Goal: Task Accomplishment & Management: Complete application form

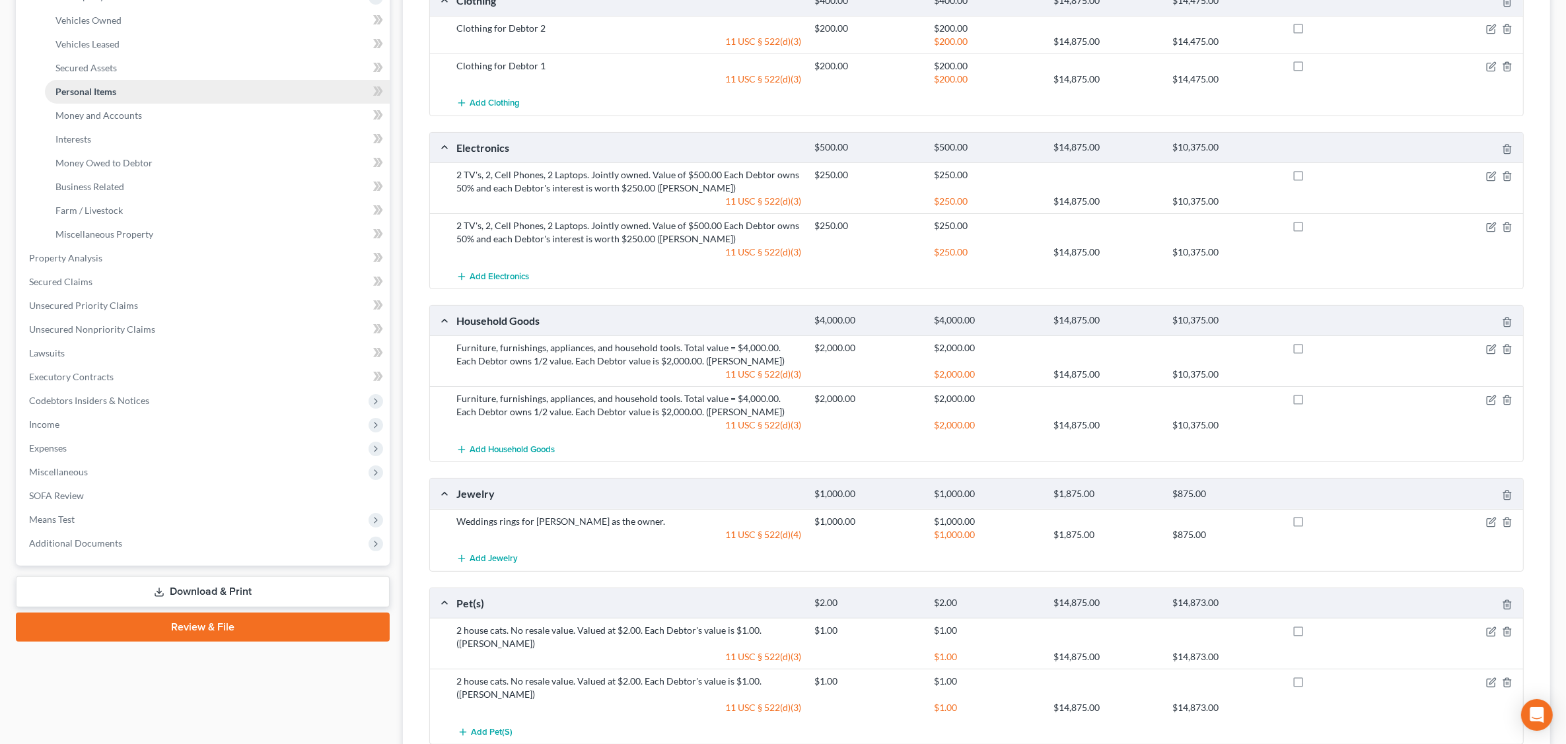
scroll to position [165, 0]
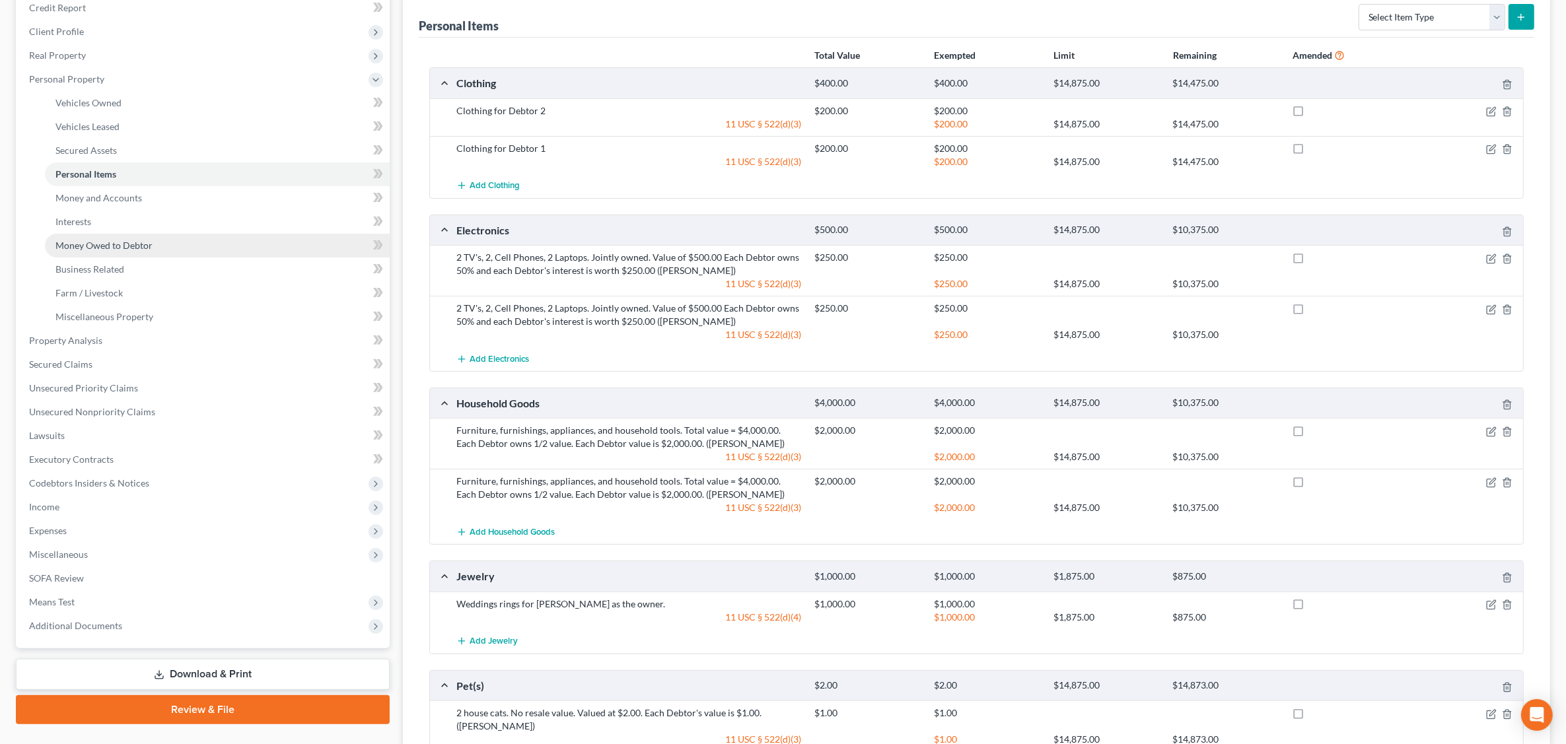
click at [119, 240] on span "Money Owed to Debtor" at bounding box center [103, 245] width 97 height 11
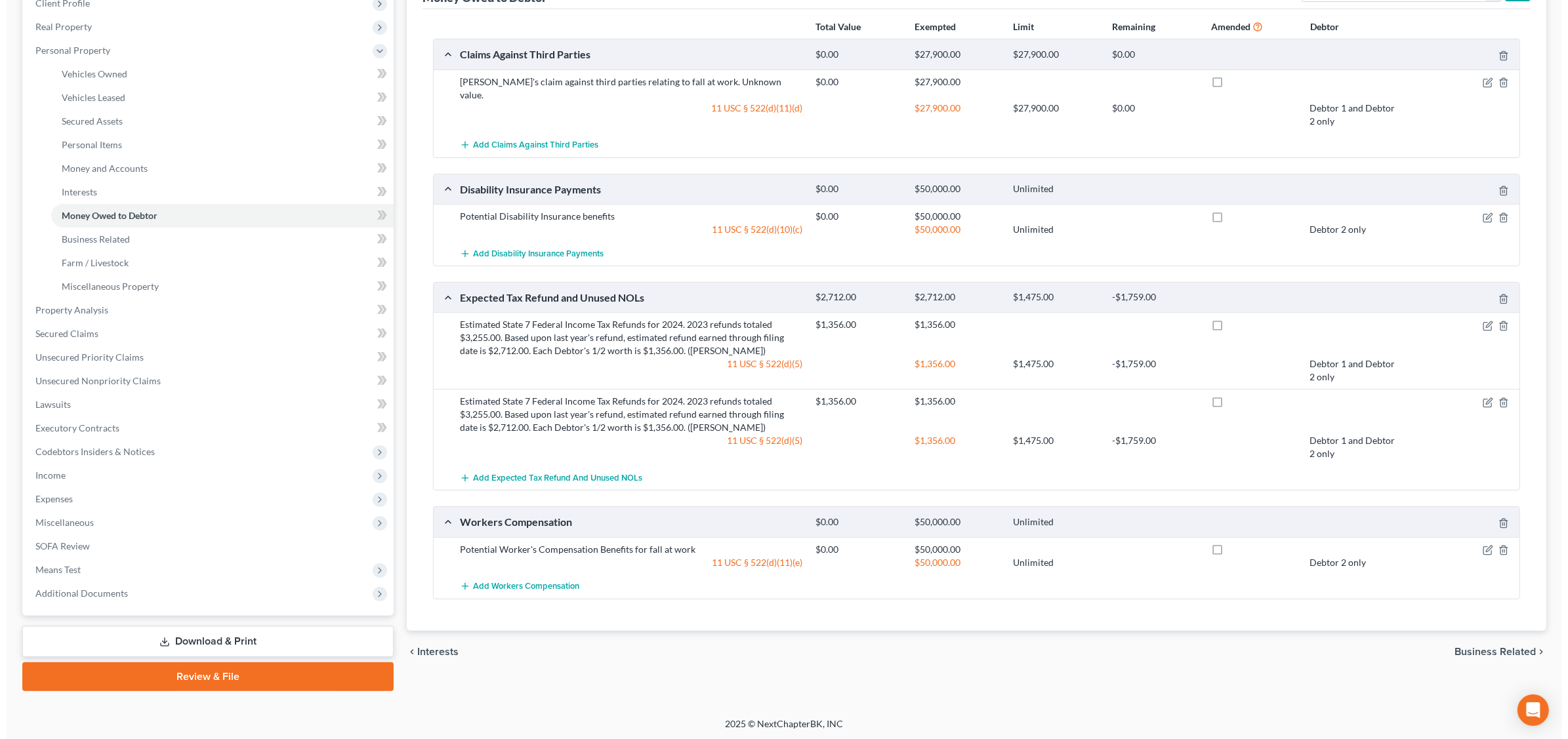
scroll to position [110, 0]
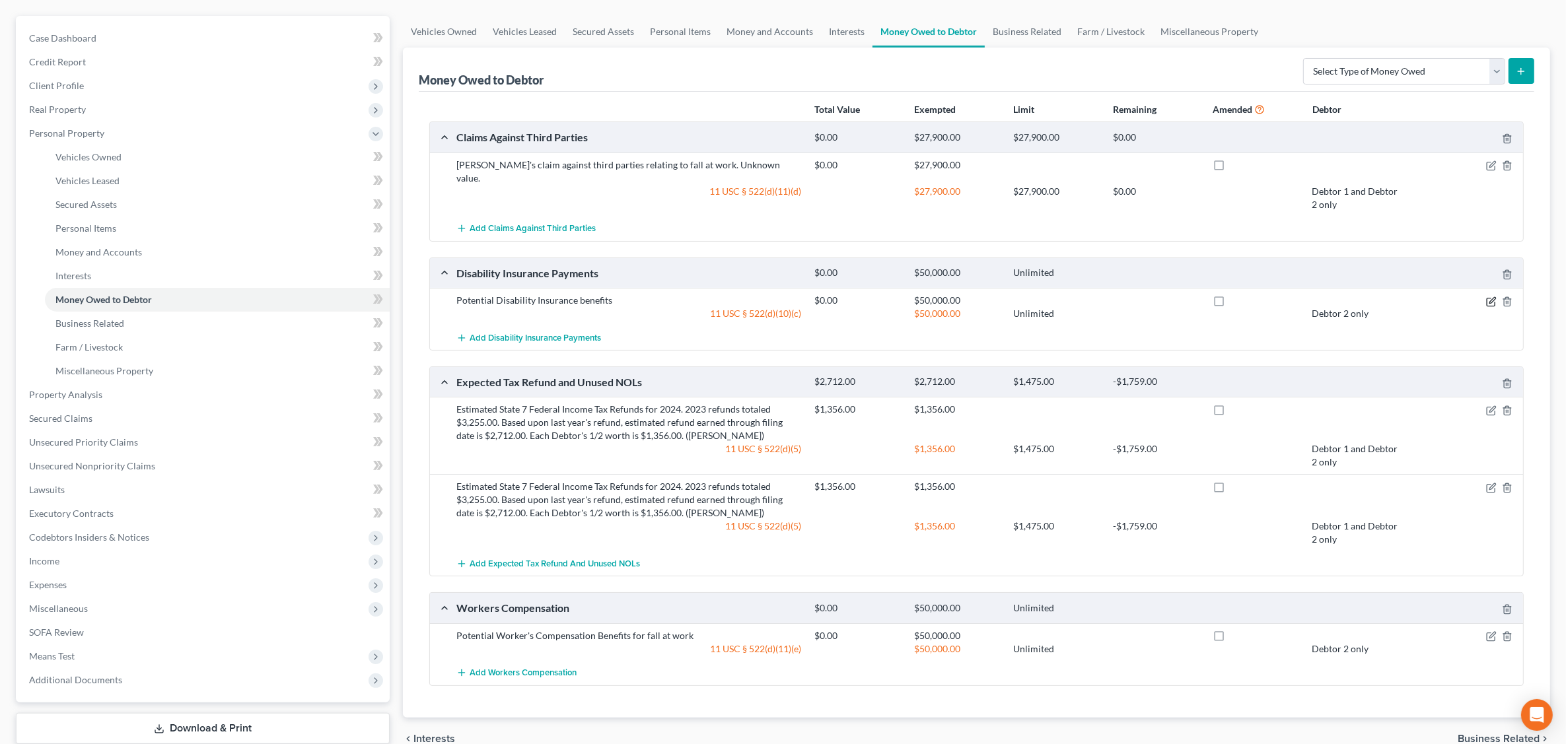
click at [1490, 297] on icon "button" at bounding box center [1491, 302] width 11 height 11
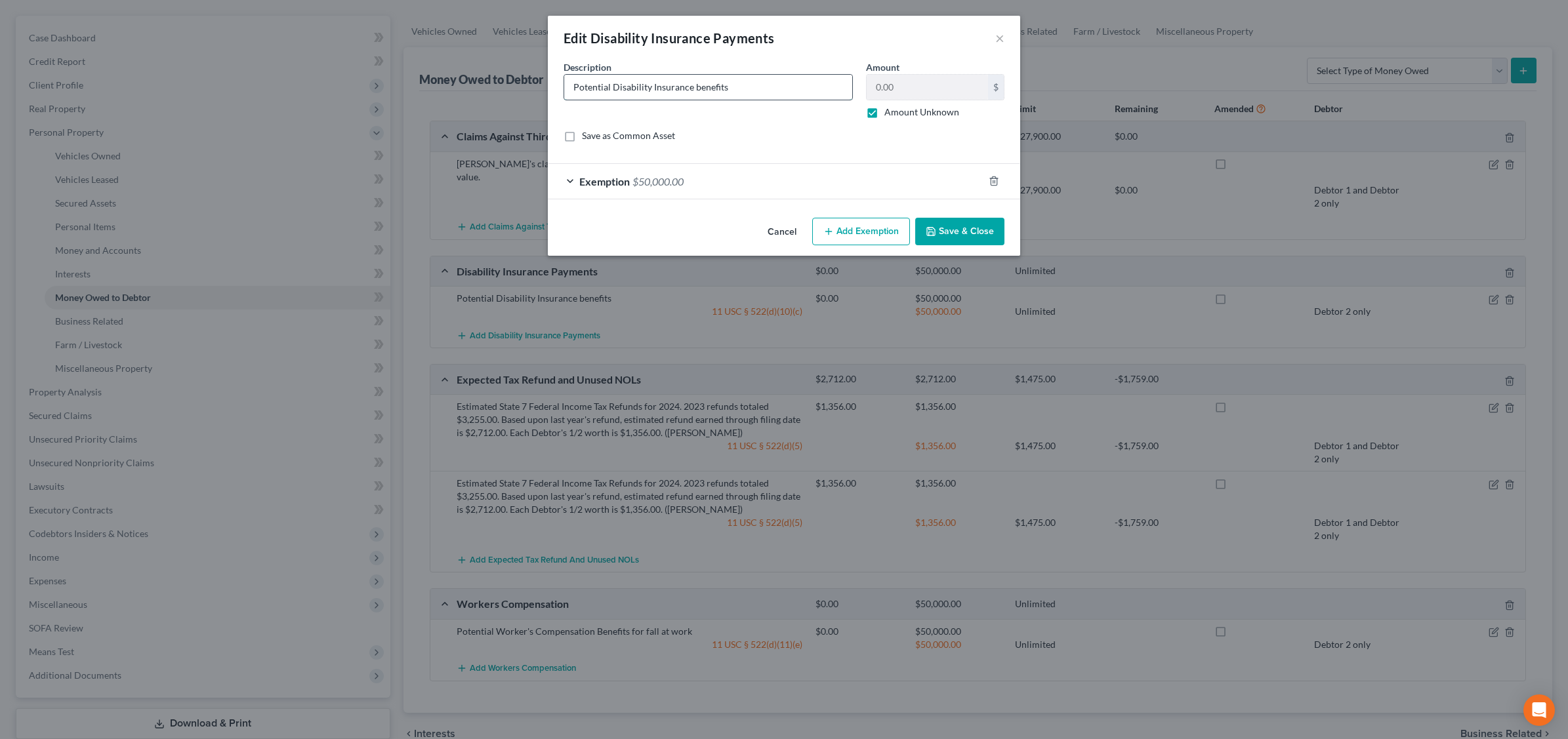
click at [608, 83] on input "Potential Disability Insurance benefits" at bounding box center [708, 86] width 288 height 25
type input "Potential Social Security Disability Insurance benefits"
click at [851, 234] on button "Add Exemption" at bounding box center [861, 231] width 97 height 28
select select "2"
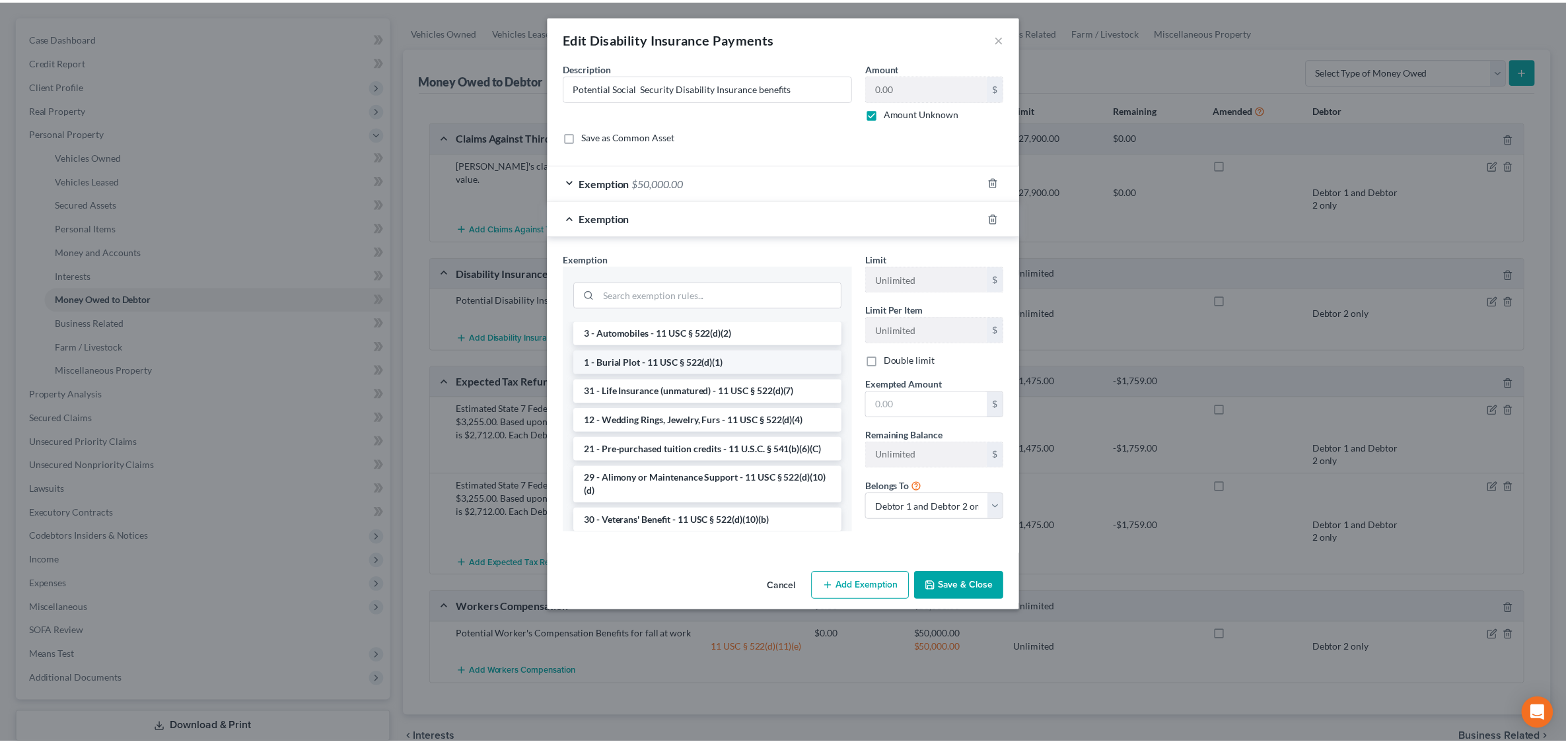
scroll to position [0, 0]
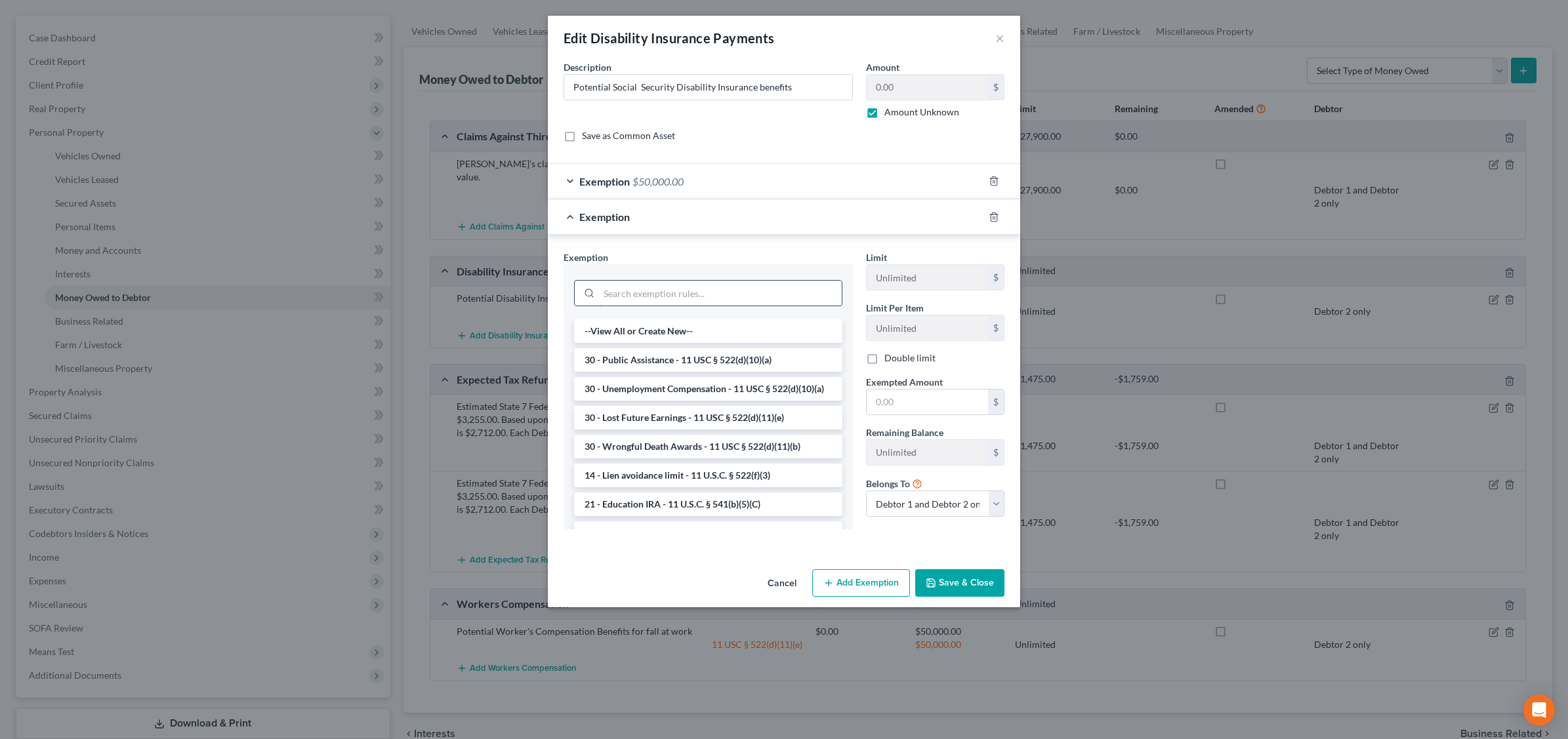
click at [631, 303] on input "search" at bounding box center [720, 293] width 242 height 25
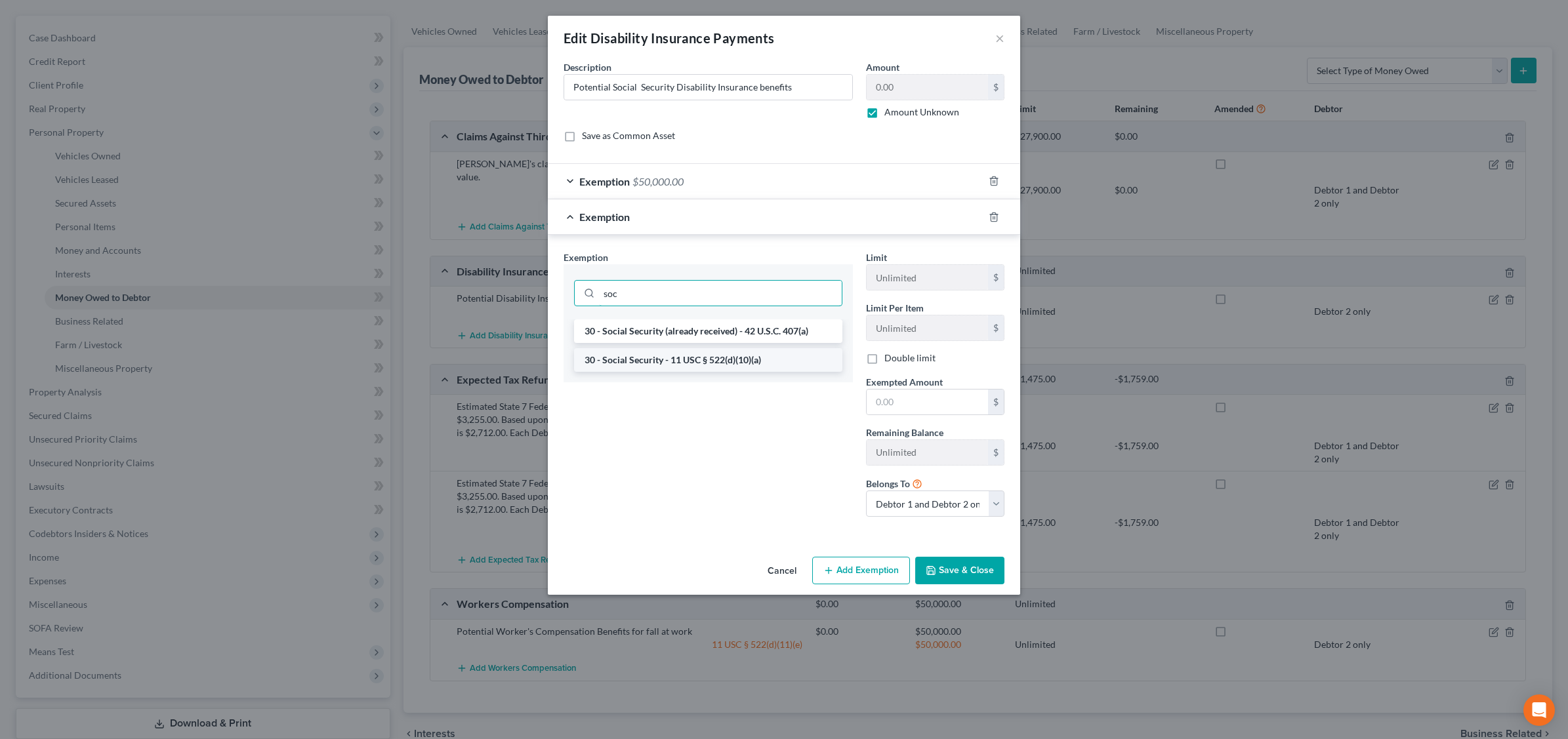
type input "soc"
click at [663, 358] on li "30 - Social Security - 11 USC § 522(d)(10)(a)" at bounding box center [708, 361] width 268 height 24
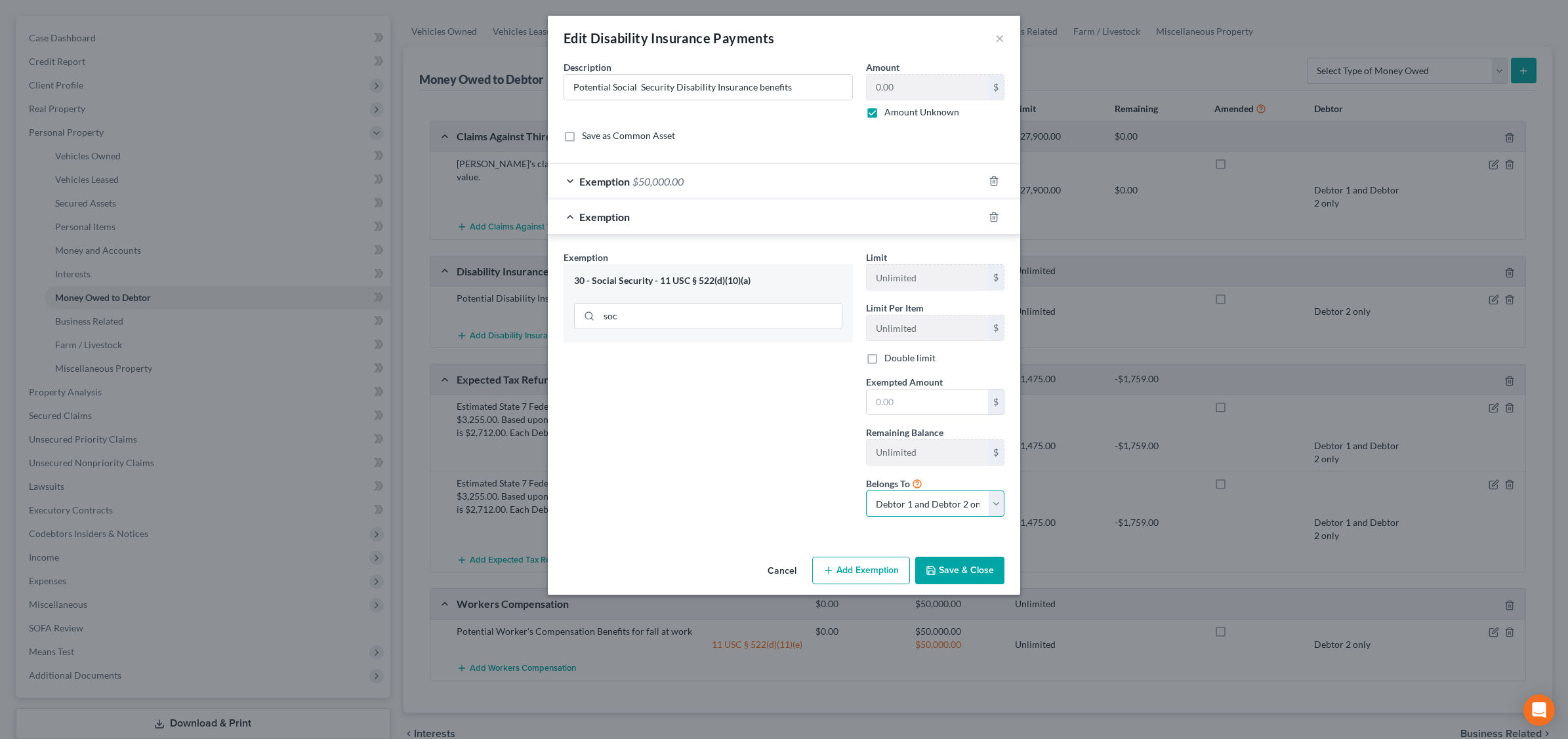
click at [996, 509] on select "Debtor 1 only Debtor 2 only Debtor 1 and Debtor 2 only" at bounding box center [934, 504] width 138 height 26
select select "0"
click at [866, 494] on select "Debtor 1 only Debtor 2 only Debtor 1 and Debtor 2 only" at bounding box center [934, 504] width 138 height 26
click at [805, 86] on input "Potential Social Security Disability Insurance benefits" at bounding box center [708, 86] width 288 height 25
drag, startPoint x: 673, startPoint y: 84, endPoint x: 692, endPoint y: 82, distance: 19.1
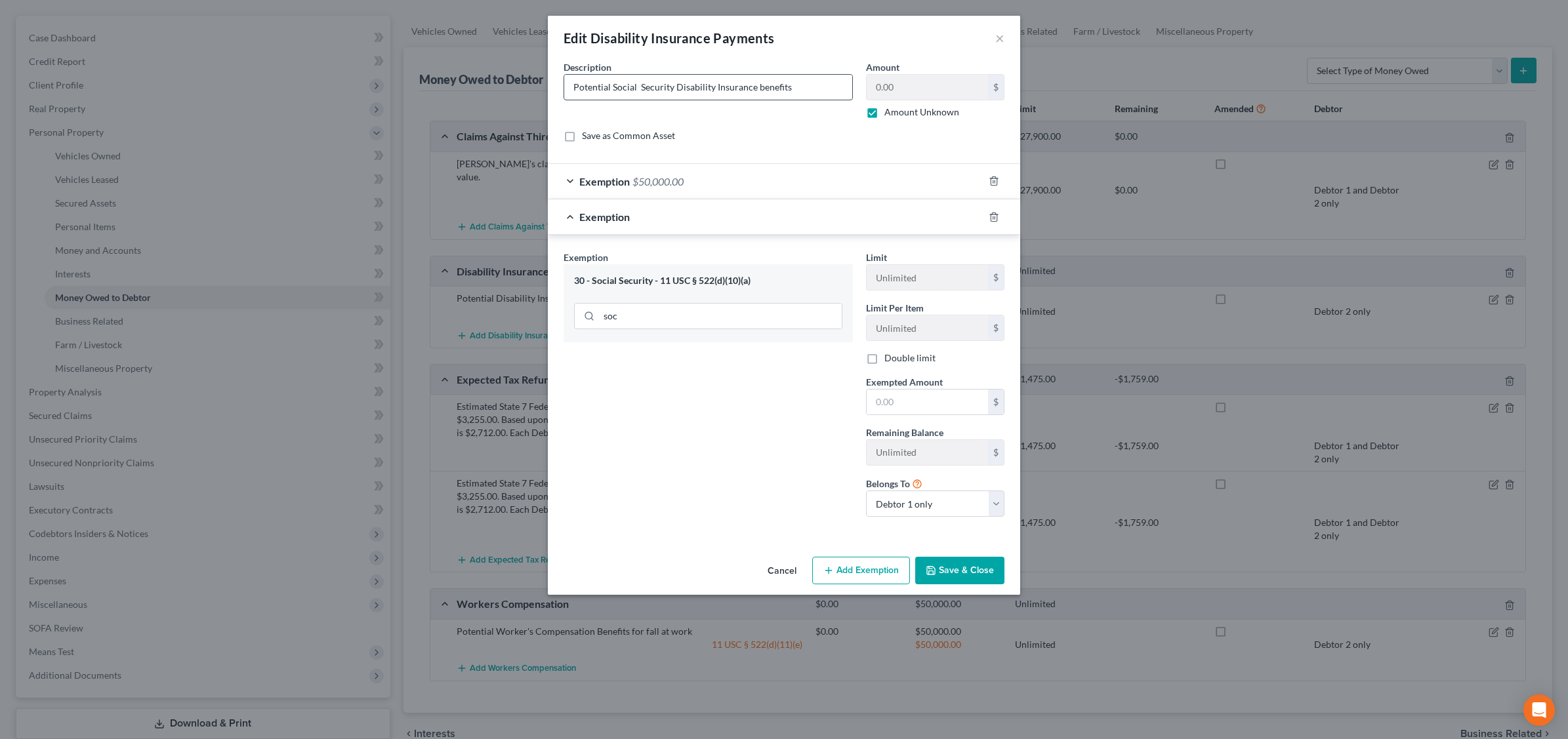
click at [674, 83] on input "Potential Social Security Disability Insurance benefits" at bounding box center [708, 86] width 288 height 25
click at [957, 575] on button "Save & Close" at bounding box center [959, 571] width 89 height 28
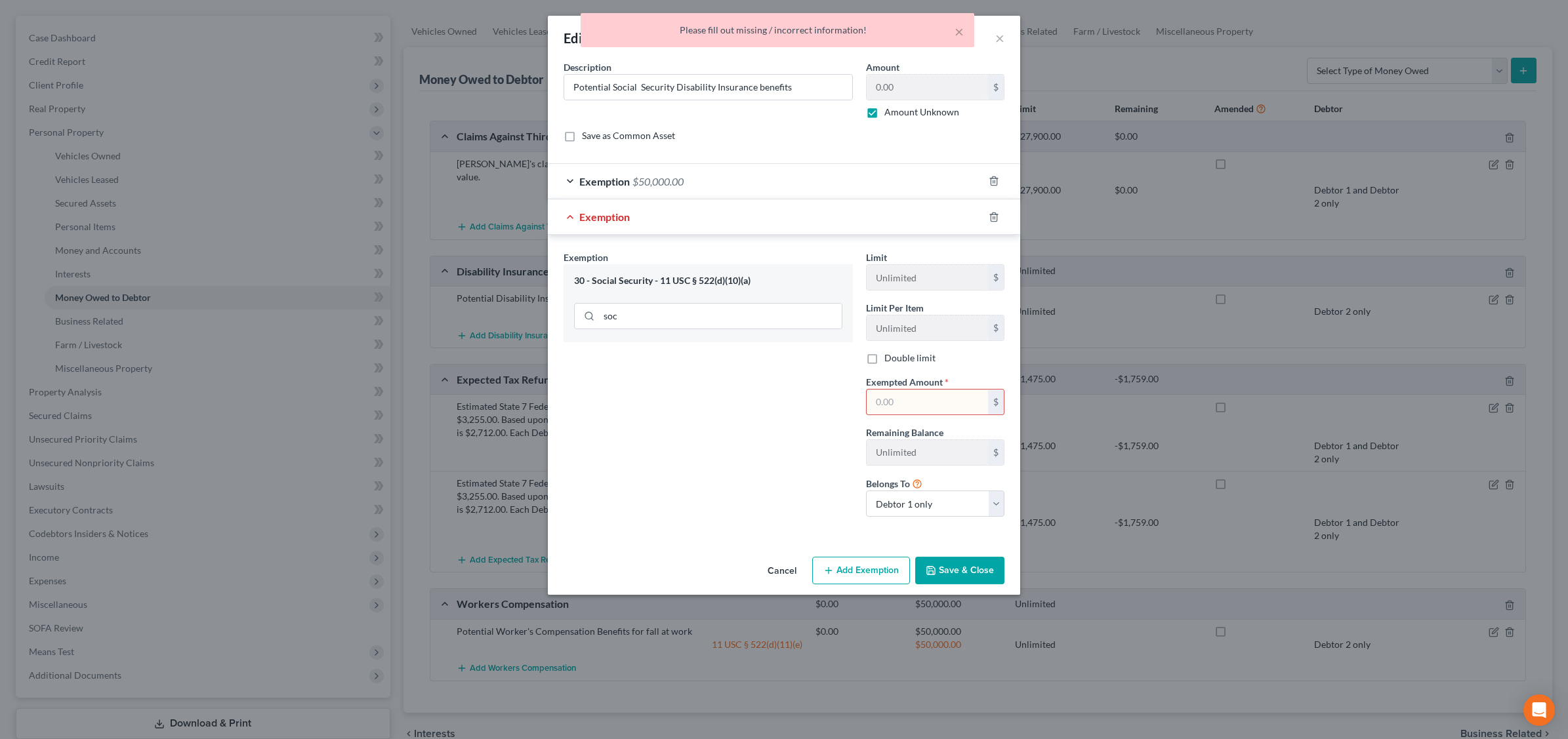
click at [637, 217] on div "Exemption" at bounding box center [766, 217] width 436 height 35
click at [778, 142] on div "Save as Common Asset" at bounding box center [784, 135] width 441 height 13
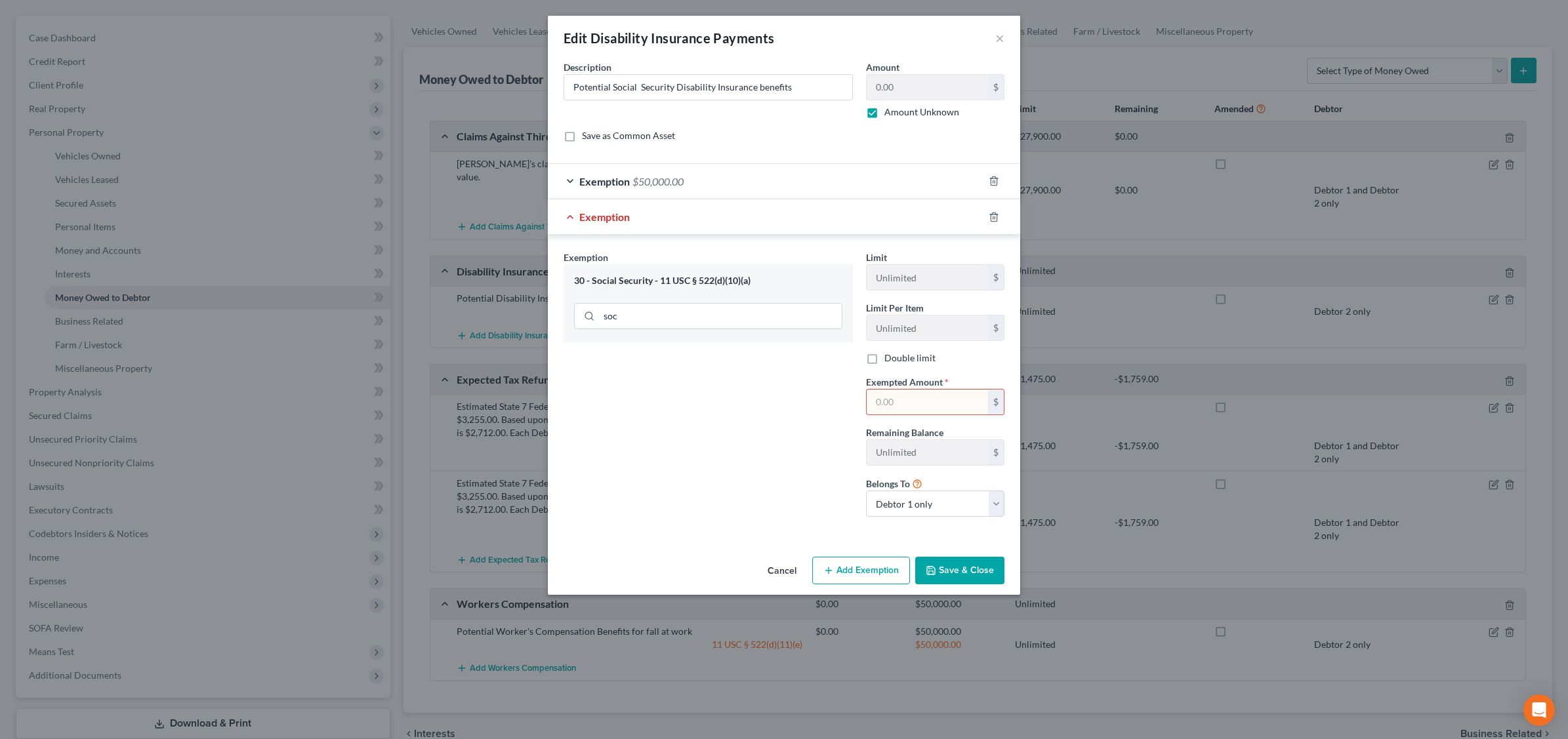
click at [705, 222] on div "Exemption" at bounding box center [766, 217] width 436 height 35
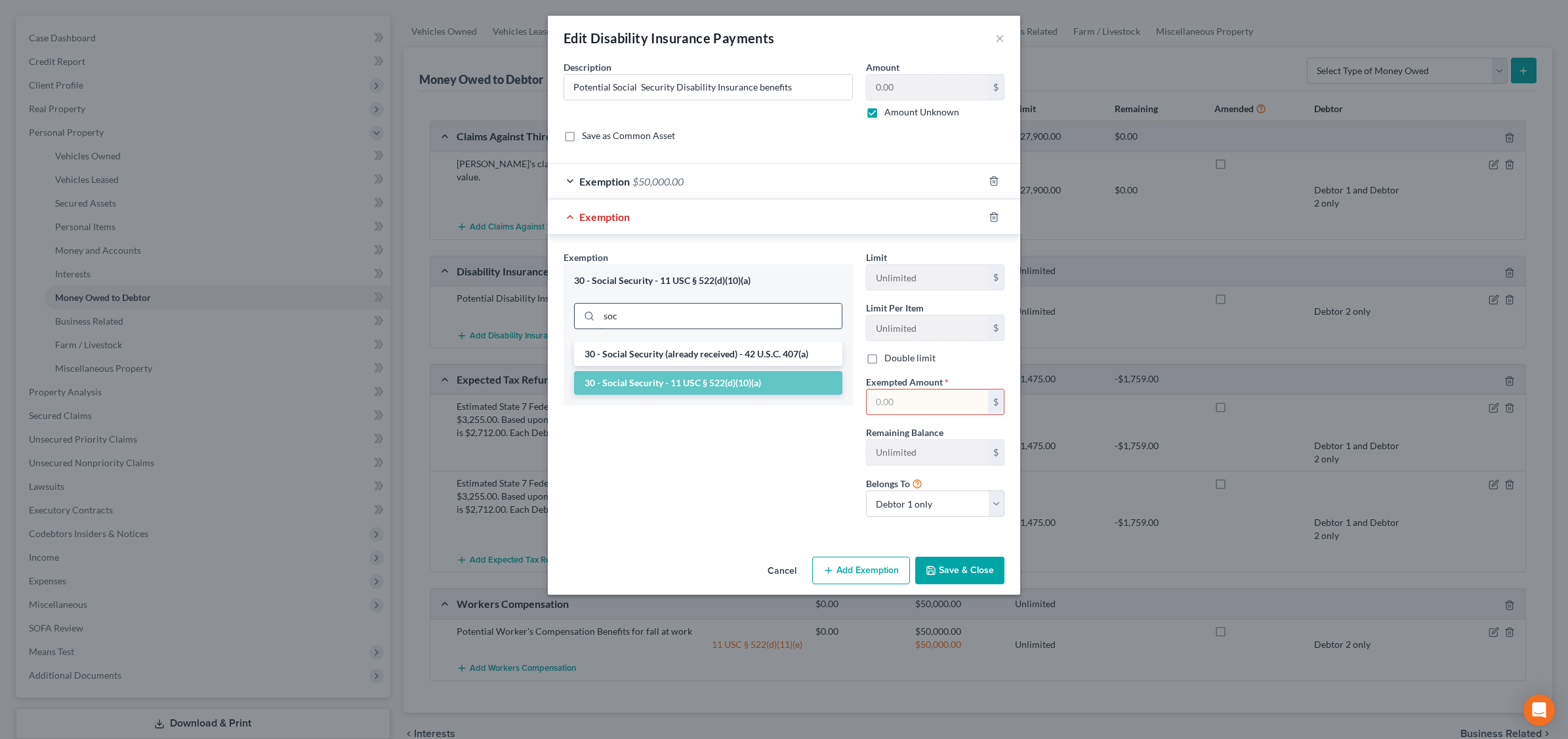
click at [637, 316] on input "soc" at bounding box center [720, 316] width 242 height 25
click at [634, 287] on div "30 - Social Security - 11 USC § 522(d)(10)(a)" at bounding box center [708, 281] width 268 height 13
click at [637, 282] on div "30 - Social Security - 11 USC § 522(d)(10)(a)" at bounding box center [708, 281] width 268 height 13
click at [631, 310] on input "soc" at bounding box center [720, 316] width 242 height 25
type input "s"
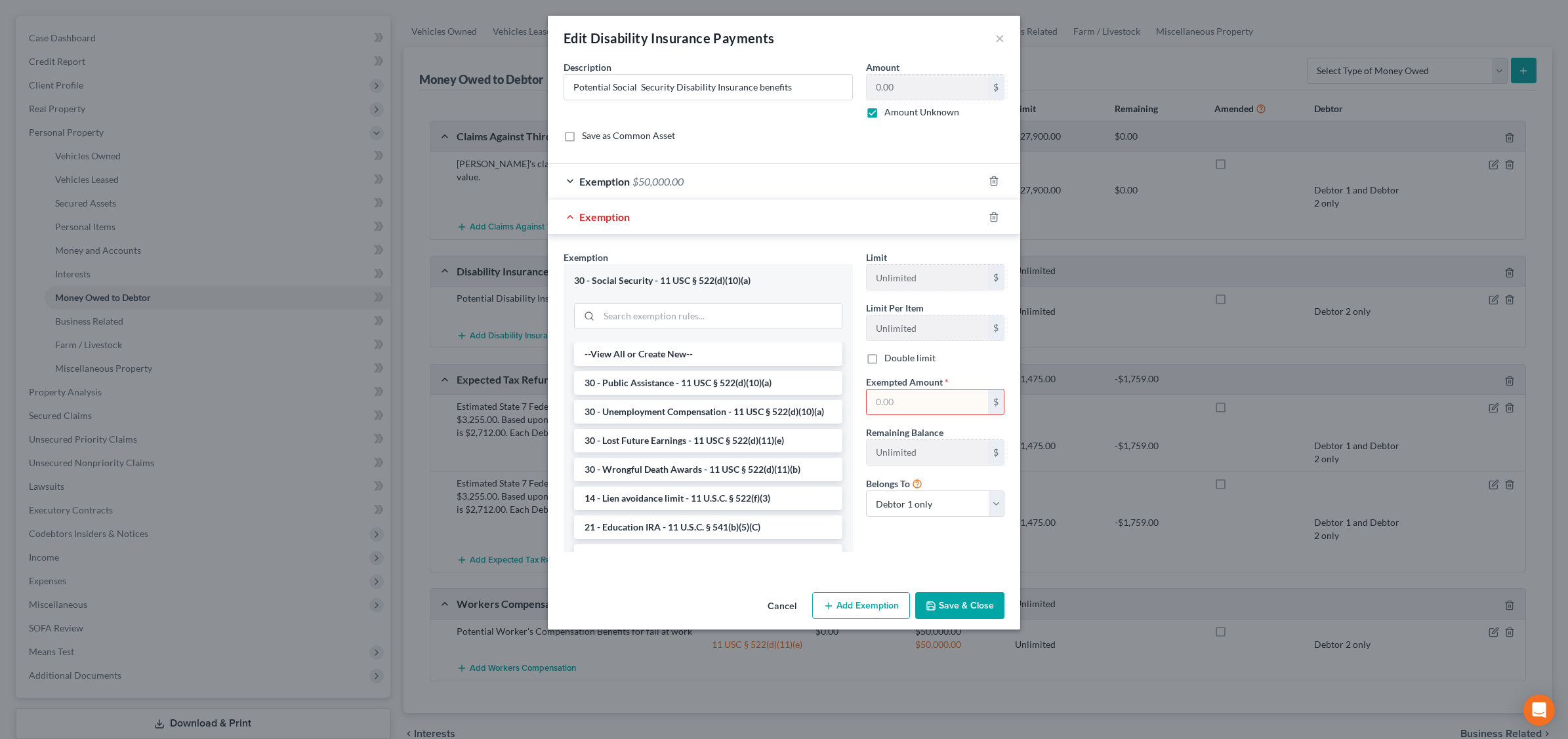
click at [692, 283] on div "30 - Social Security - 11 USC § 522(d)(10)(a)" at bounding box center [708, 281] width 268 height 13
click at [660, 283] on div "30 - Social Security - 11 USC § 522(d)(10)(a)" at bounding box center [708, 281] width 268 height 13
click at [767, 204] on div "Exemption" at bounding box center [766, 217] width 436 height 35
click at [902, 401] on input "text" at bounding box center [927, 401] width 121 height 25
type input "0"
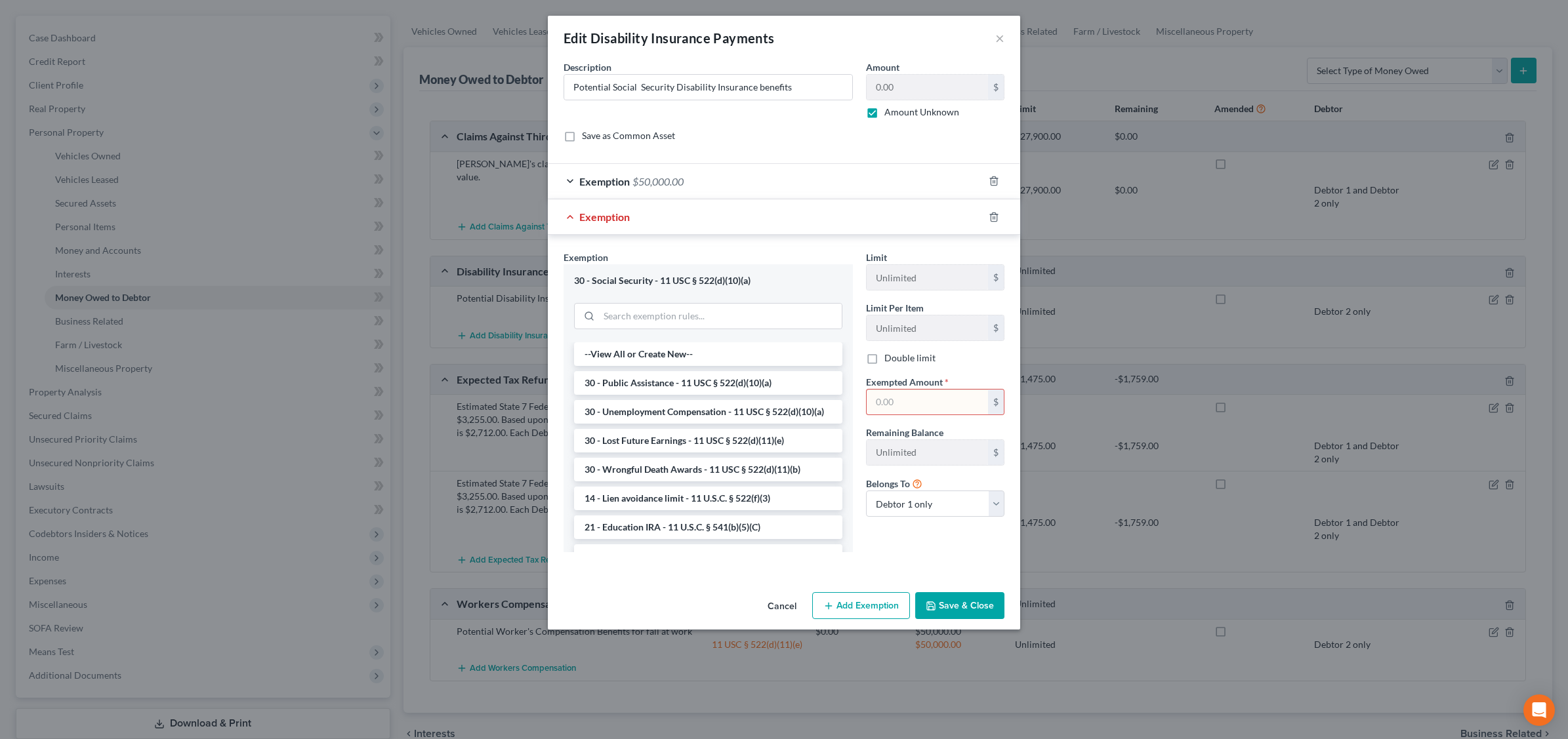
click at [892, 403] on input "text" at bounding box center [927, 401] width 121 height 25
type input "10,000.00"
click at [969, 604] on button "Save & Close" at bounding box center [959, 606] width 89 height 28
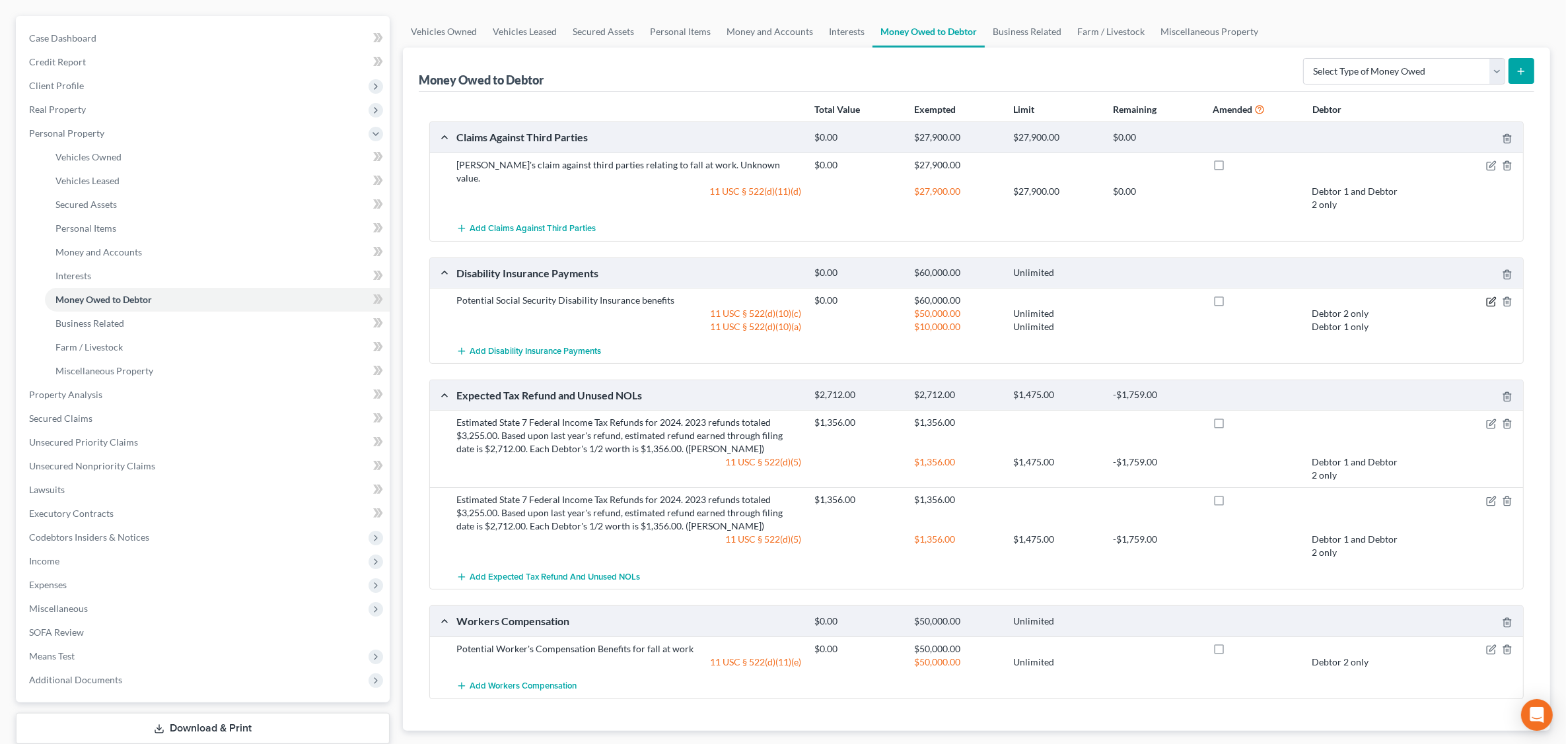
click at [1486, 297] on icon "button" at bounding box center [1491, 302] width 11 height 11
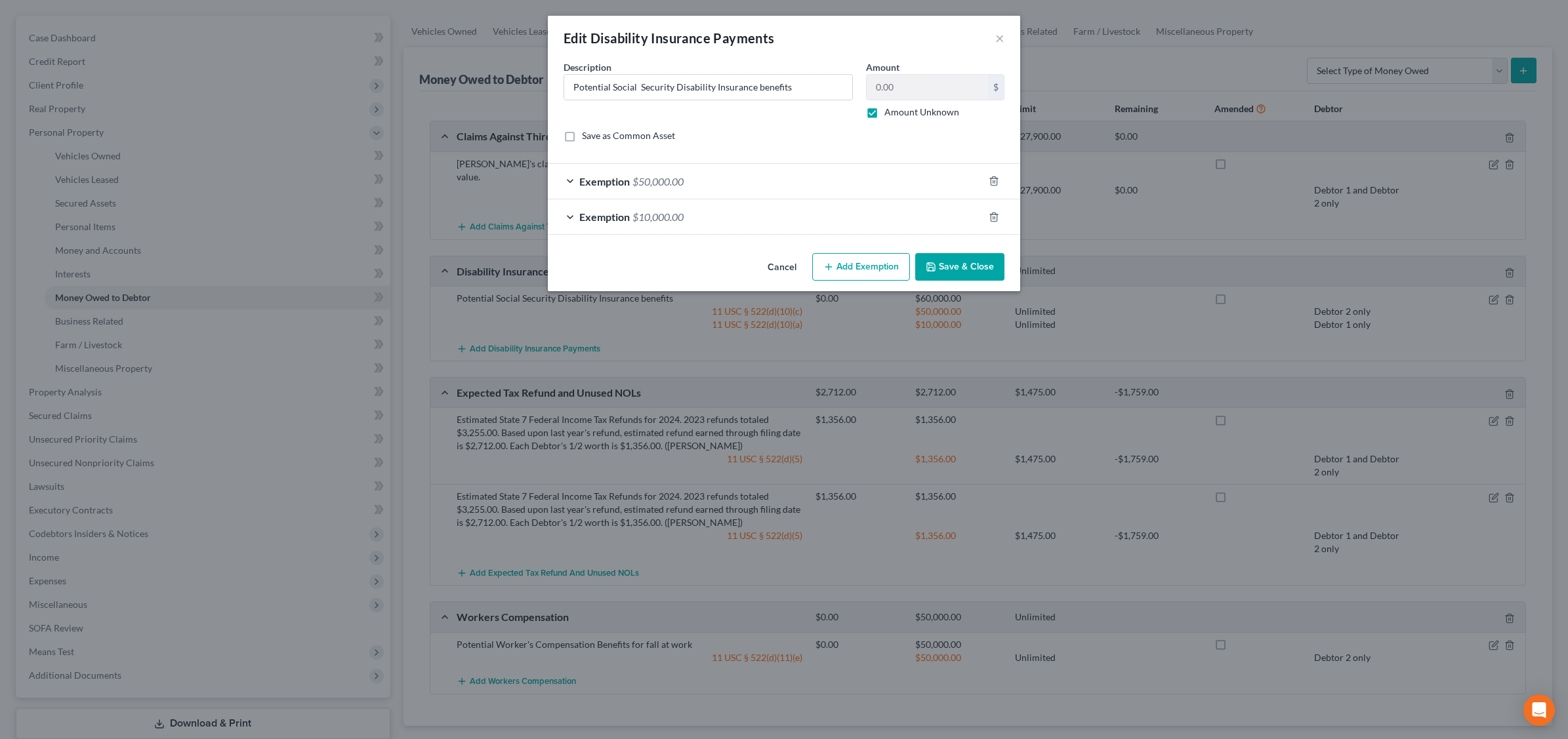
click at [763, 176] on div "Exemption $50,000.00" at bounding box center [766, 181] width 436 height 35
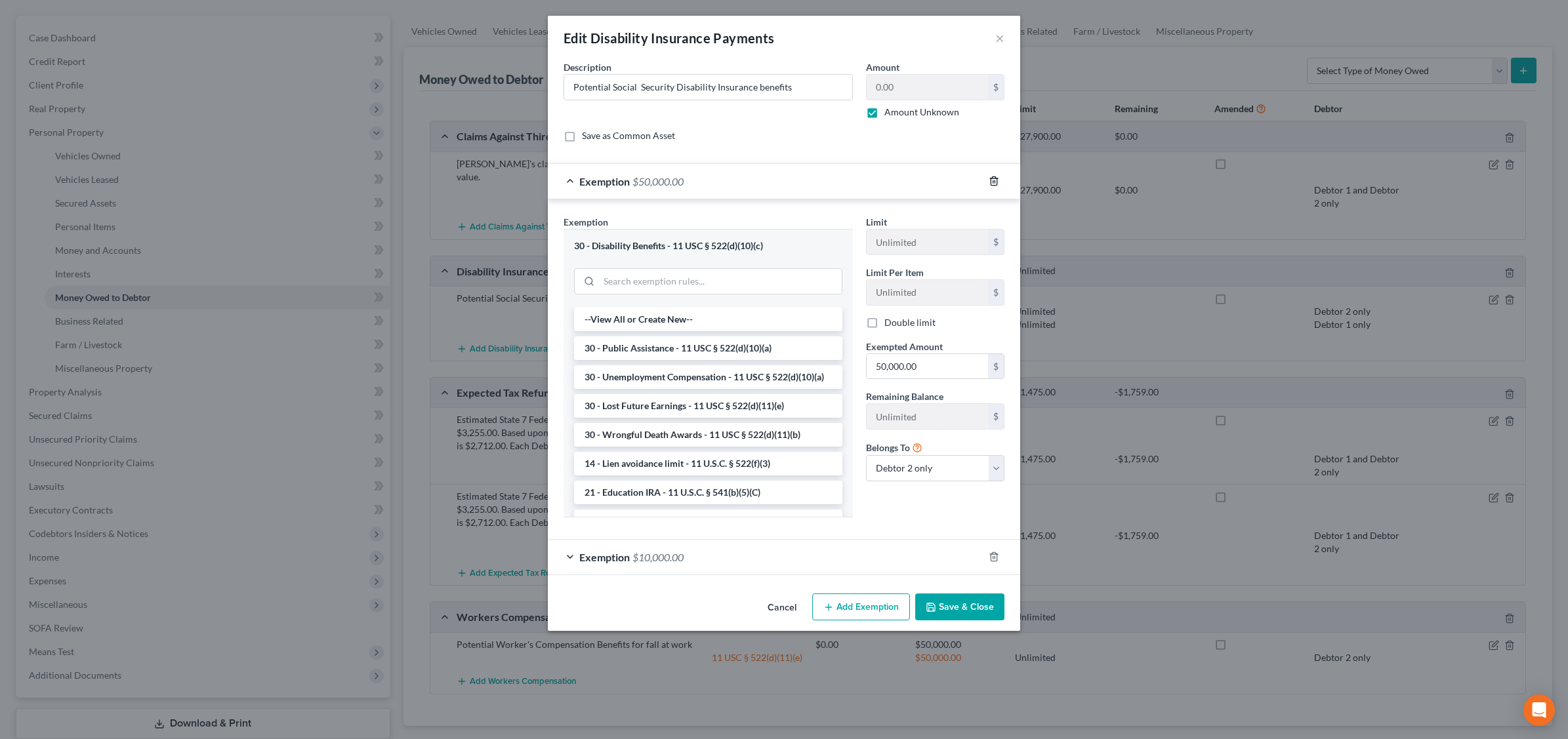
click at [992, 182] on icon "button" at bounding box center [993, 181] width 11 height 11
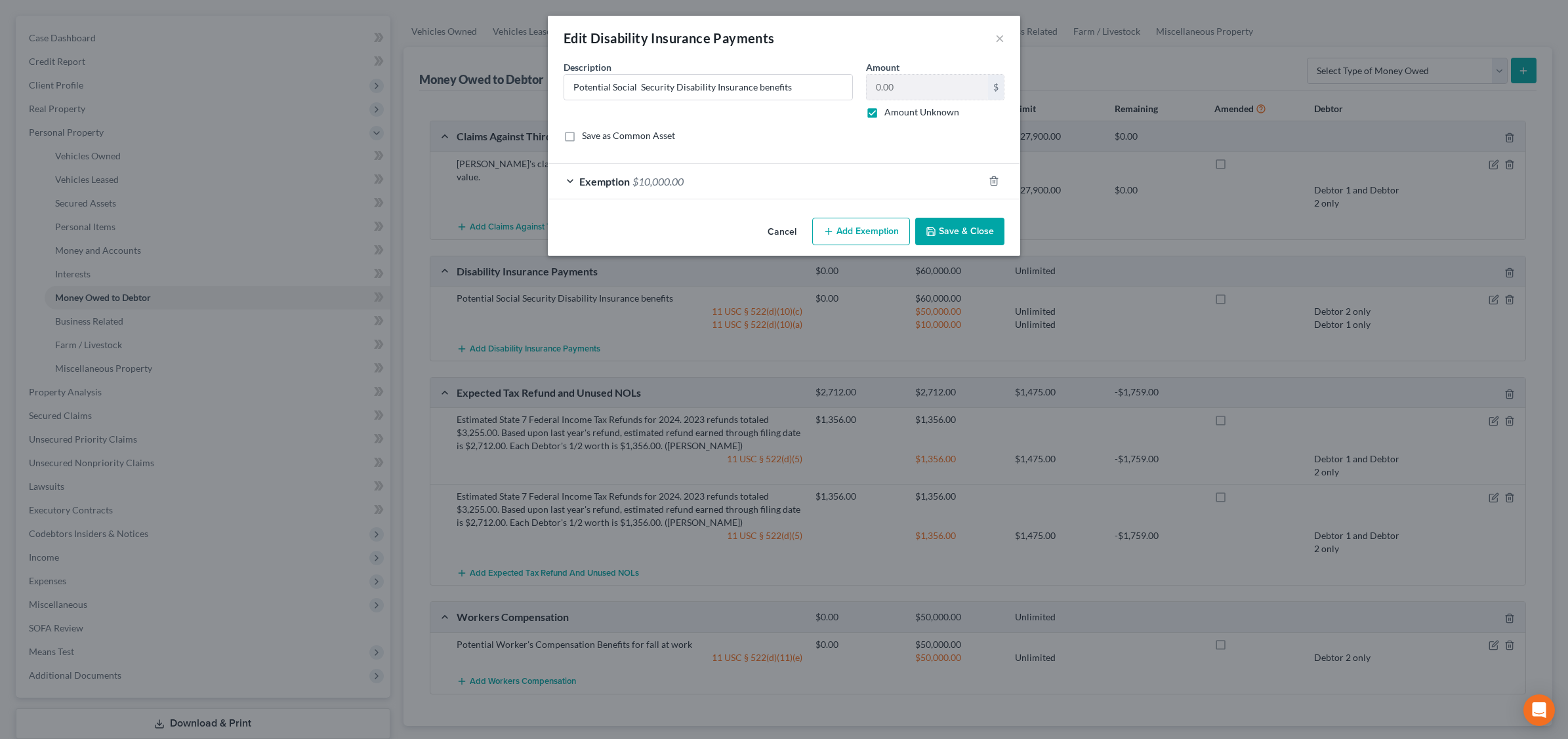
click at [971, 230] on button "Save & Close" at bounding box center [959, 231] width 89 height 28
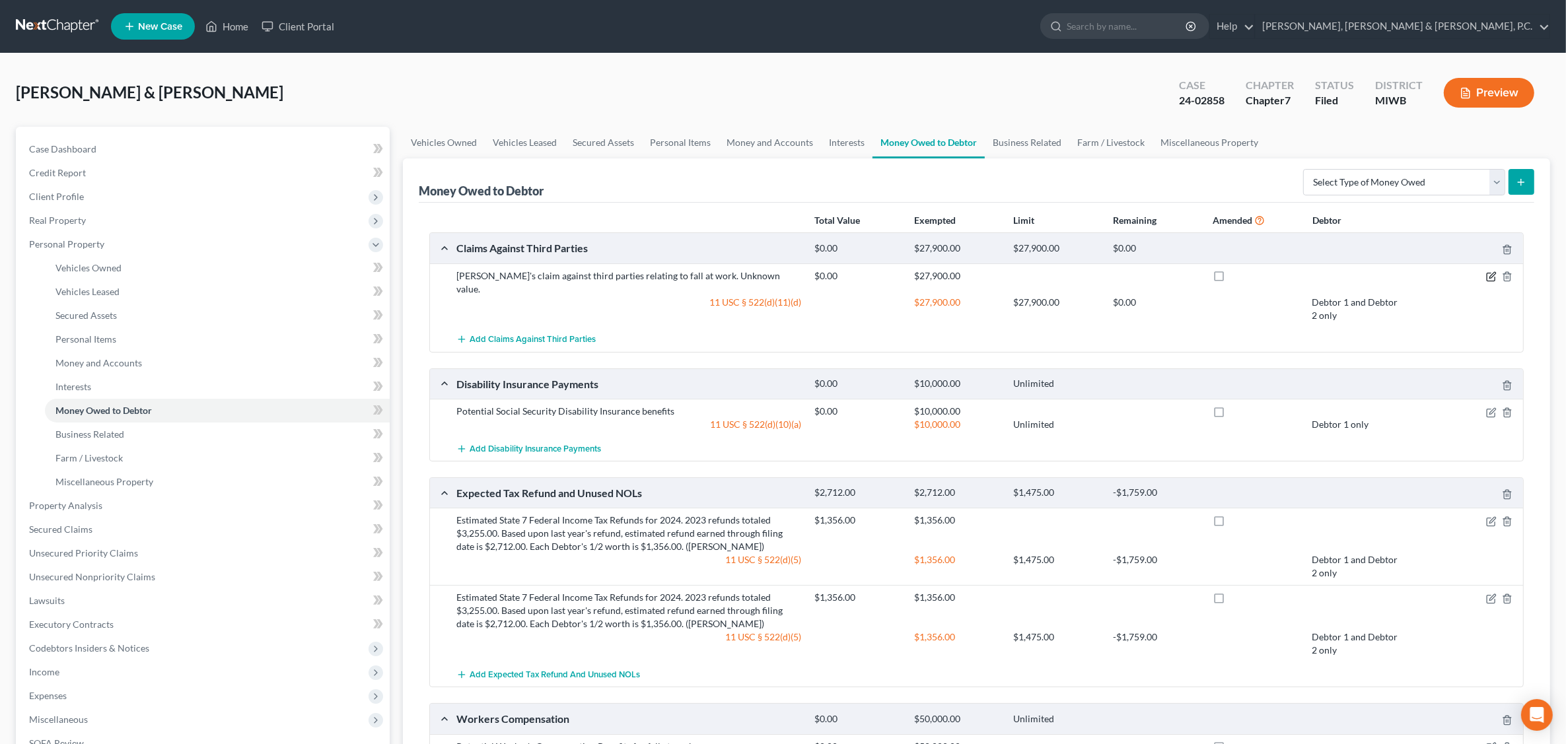
click at [1491, 275] on icon "button" at bounding box center [1493, 275] width 6 height 6
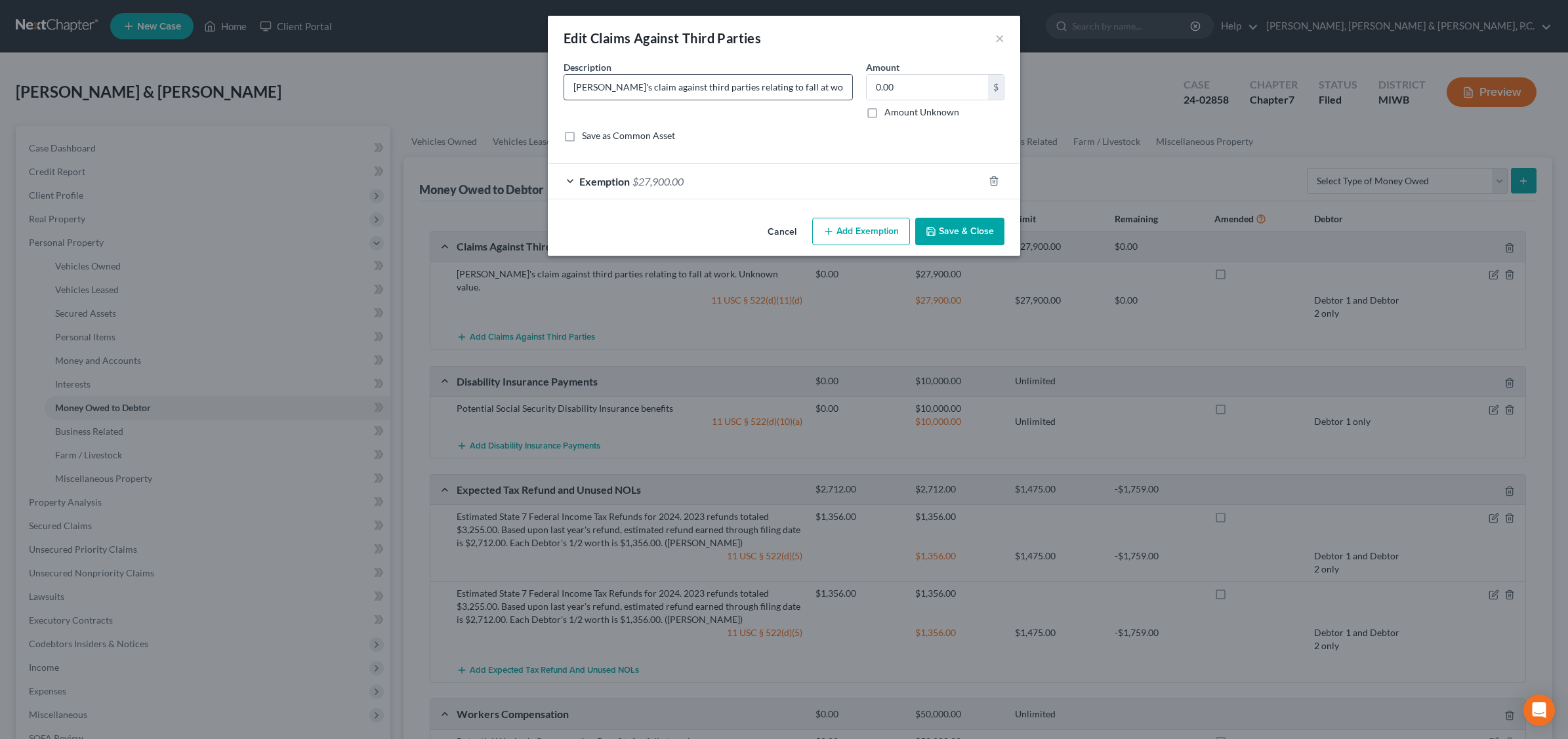
click at [787, 89] on input "[PERSON_NAME]'s claim against third parties relating to fall at work. Unknown v…" at bounding box center [708, 86] width 288 height 25
click at [845, 84] on input "[PERSON_NAME]'s claim against third parties relating to fall at work. Unknown v…" at bounding box center [708, 86] width 288 height 25
type input "[PERSON_NAME]'s claim against Superior Asphalt"
type input "17,500.00"
click at [730, 187] on div "Exemption $27,900.00" at bounding box center [766, 181] width 436 height 35
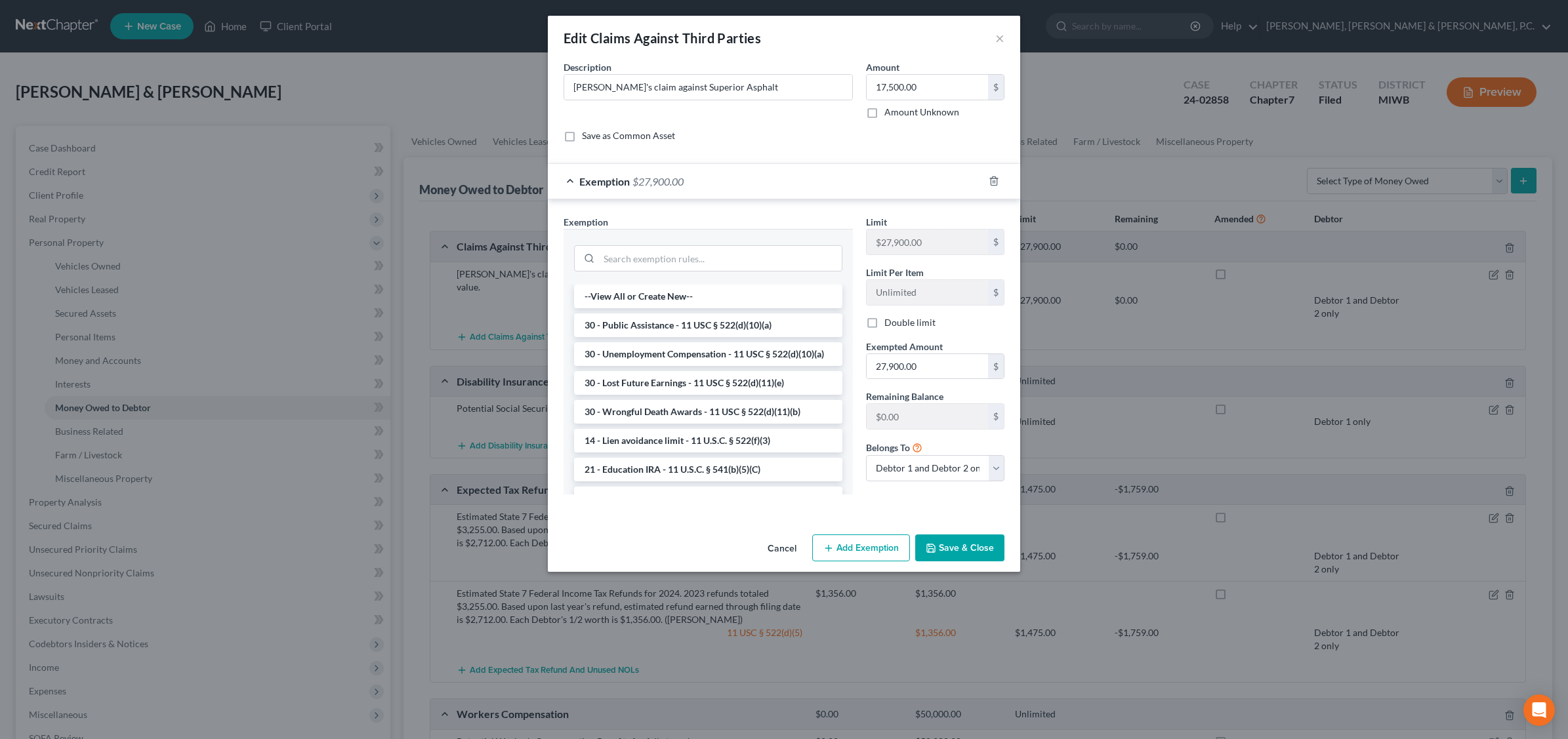
click at [712, 175] on div "Exemption $27,900.00" at bounding box center [766, 181] width 436 height 35
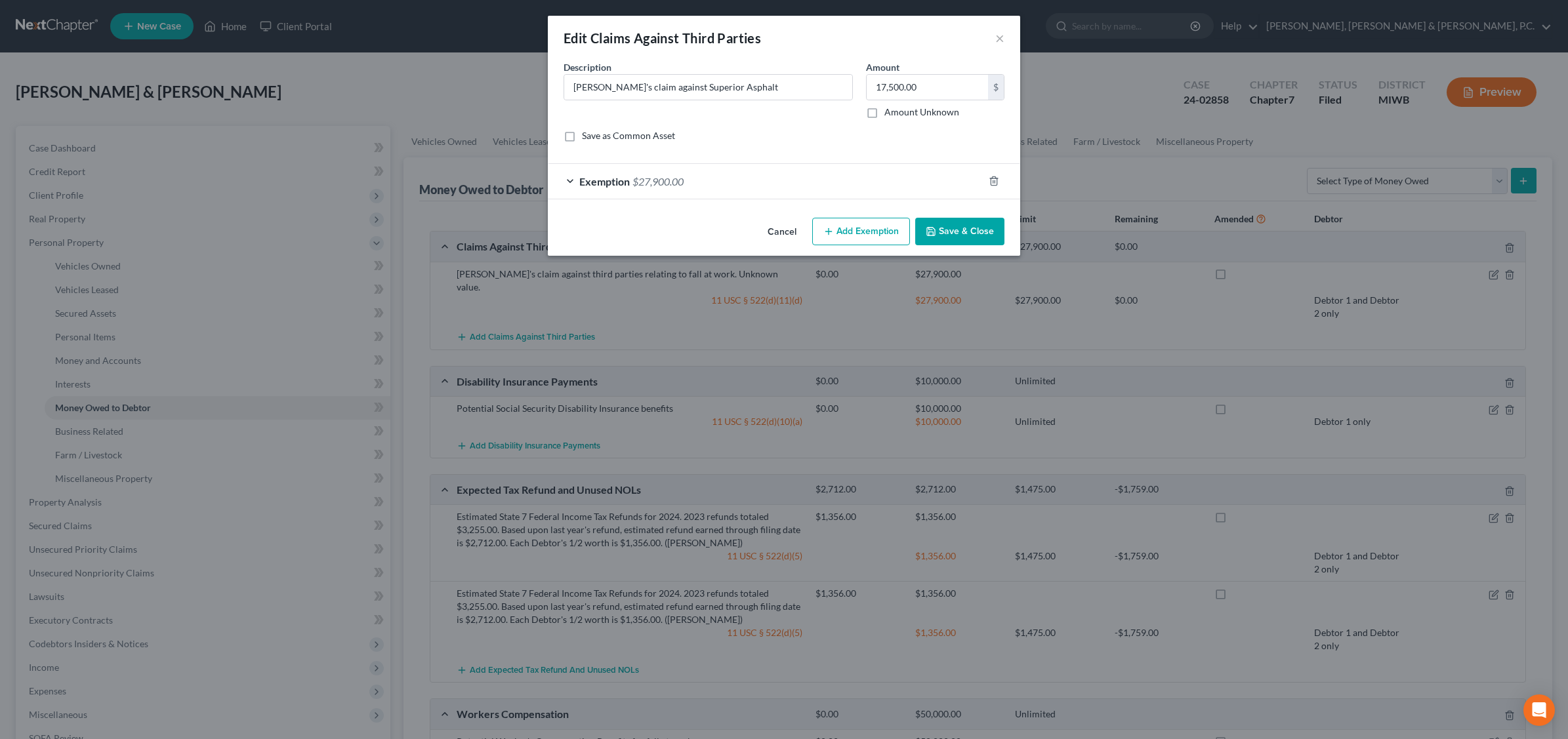
click at [963, 230] on button "Save & Close" at bounding box center [959, 231] width 89 height 28
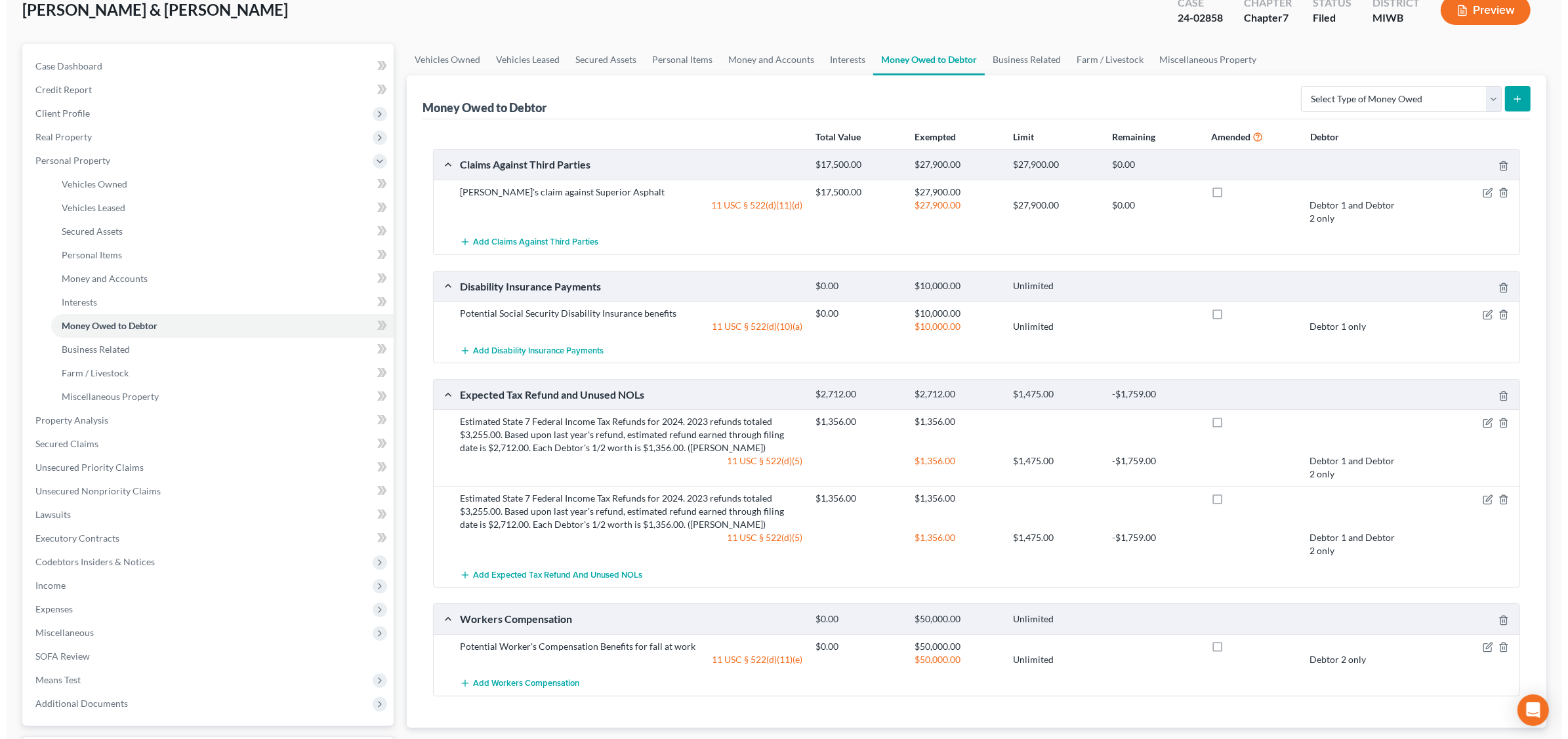
scroll to position [193, 0]
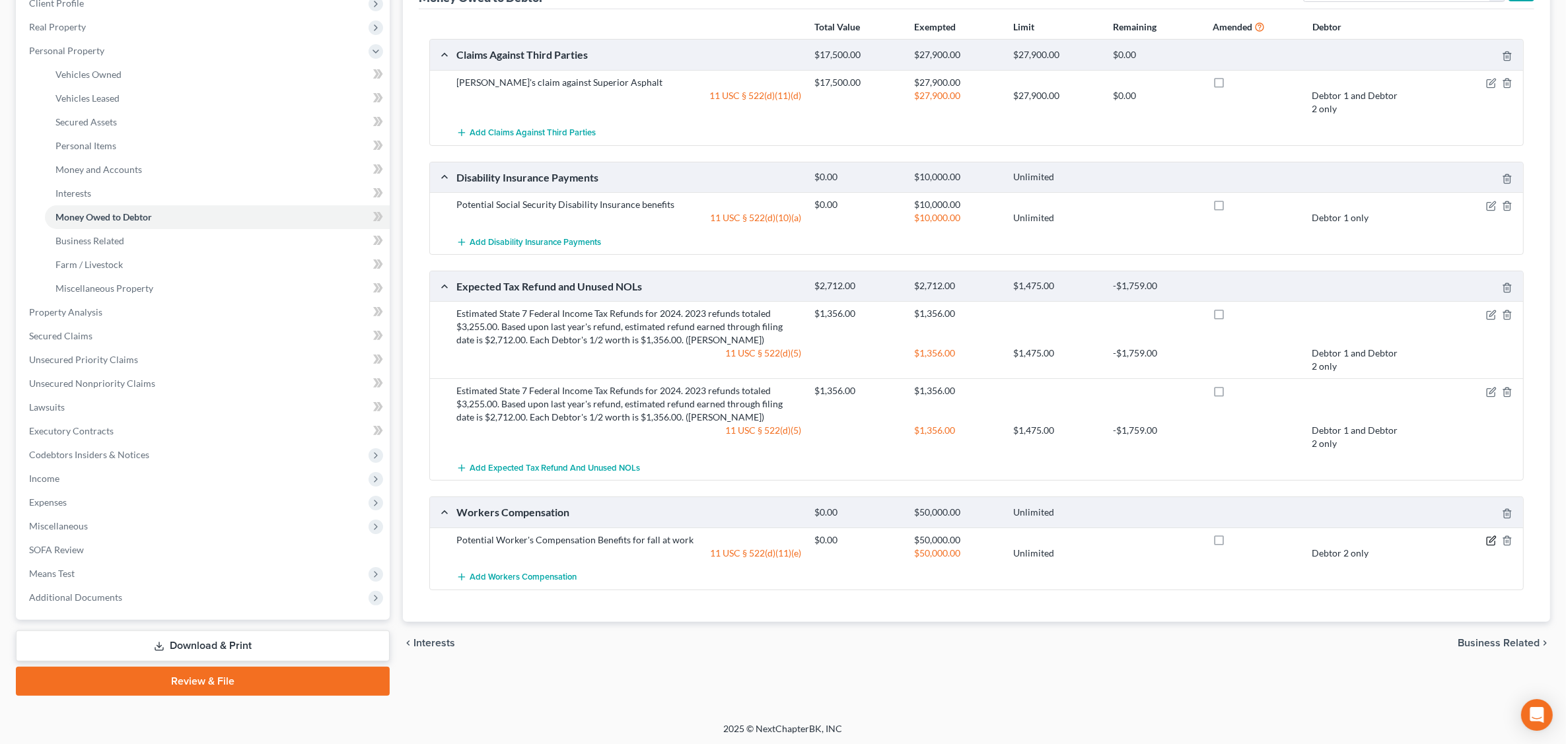
click at [1490, 542] on icon "button" at bounding box center [1493, 539] width 6 height 6
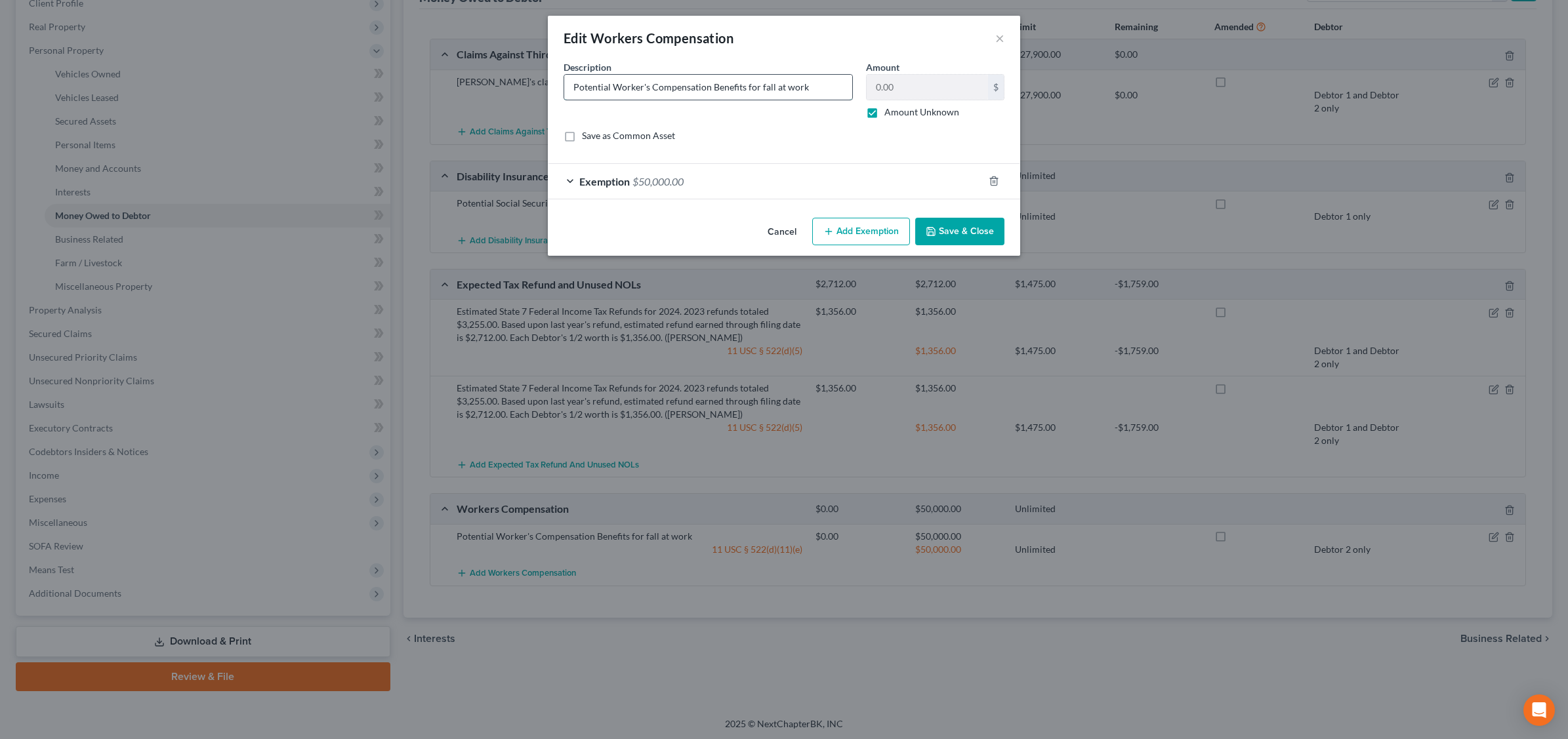
click at [813, 86] on input "Potential Worker's Compensation Benefits for fall at work" at bounding box center [708, 86] width 288 height 25
click at [615, 82] on input "Potential Worker's Compensation Benefits for fall at work" at bounding box center [708, 86] width 288 height 25
type input "Worker's Compensation Benefits for fall at work"
click at [884, 110] on label "Amount Unknown" at bounding box center [921, 111] width 74 height 13
click at [890, 110] on input "Amount Unknown" at bounding box center [894, 109] width 9 height 9
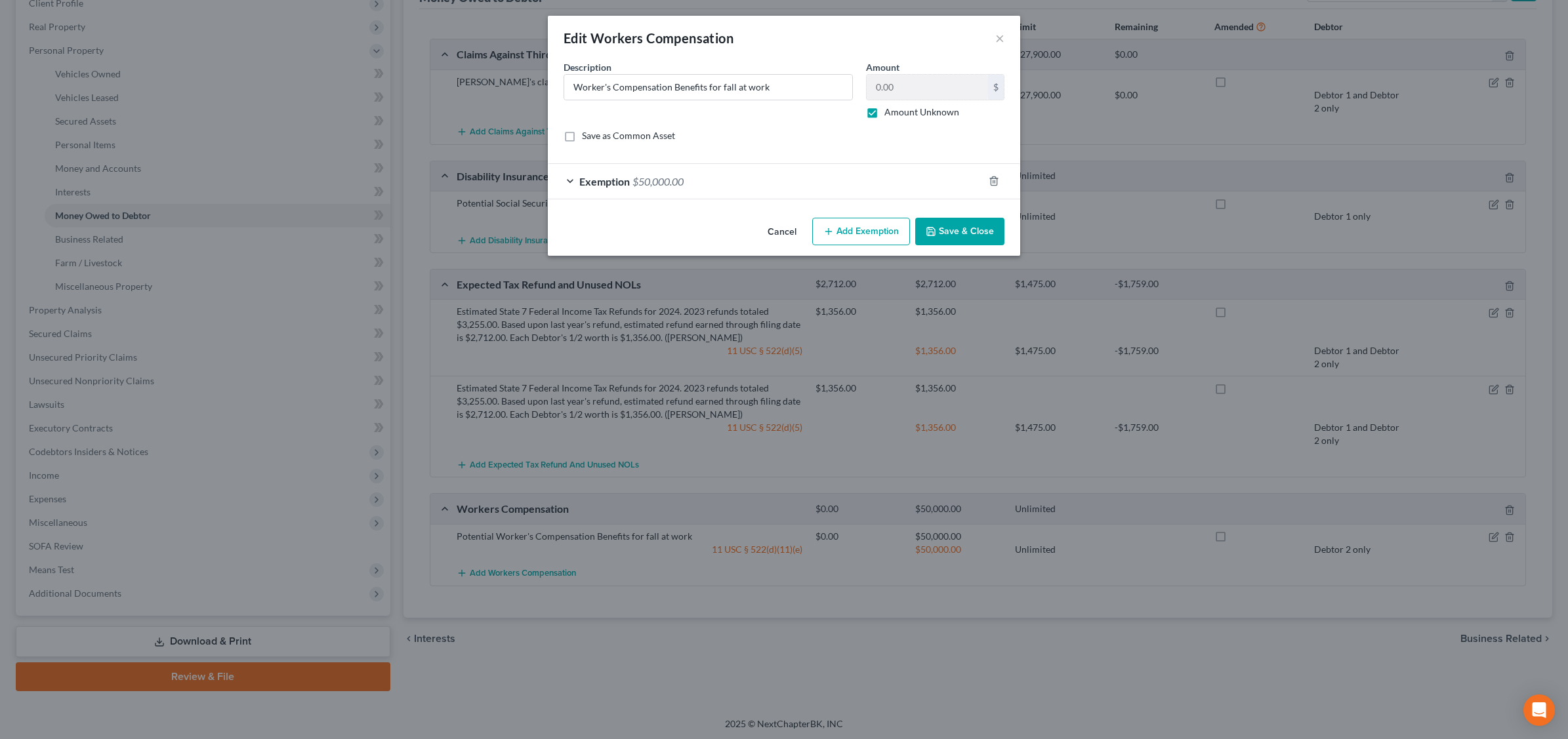
checkbox input "false"
click at [909, 86] on input "0.00" at bounding box center [927, 86] width 121 height 25
type input "45,000.00"
click at [761, 182] on div "Exemption $50,000.00" at bounding box center [766, 181] width 436 height 35
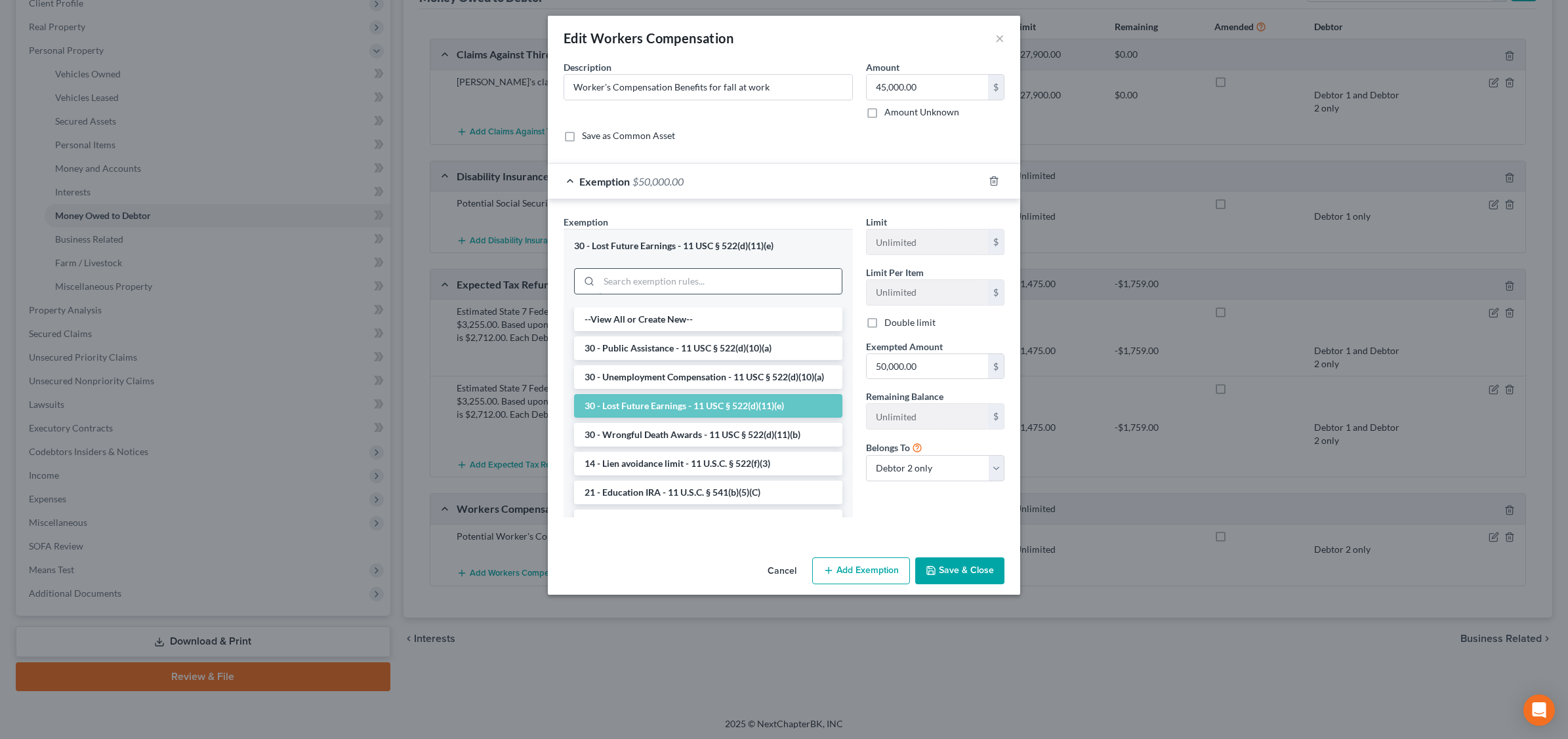
click at [656, 280] on input "search" at bounding box center [720, 281] width 242 height 25
click at [926, 370] on input "50,000.00" at bounding box center [927, 367] width 121 height 25
type input "3"
